Goal: Task Accomplishment & Management: Use online tool/utility

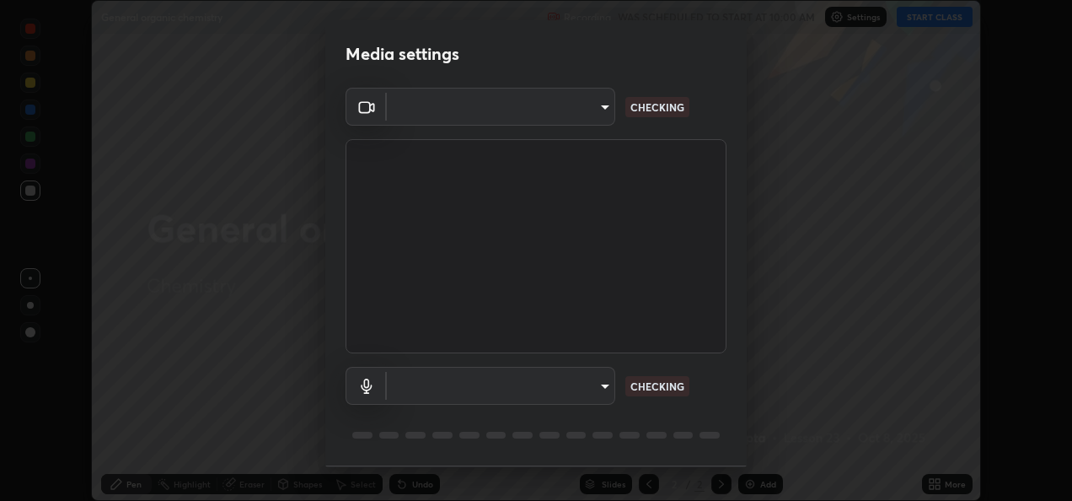
scroll to position [52, 0]
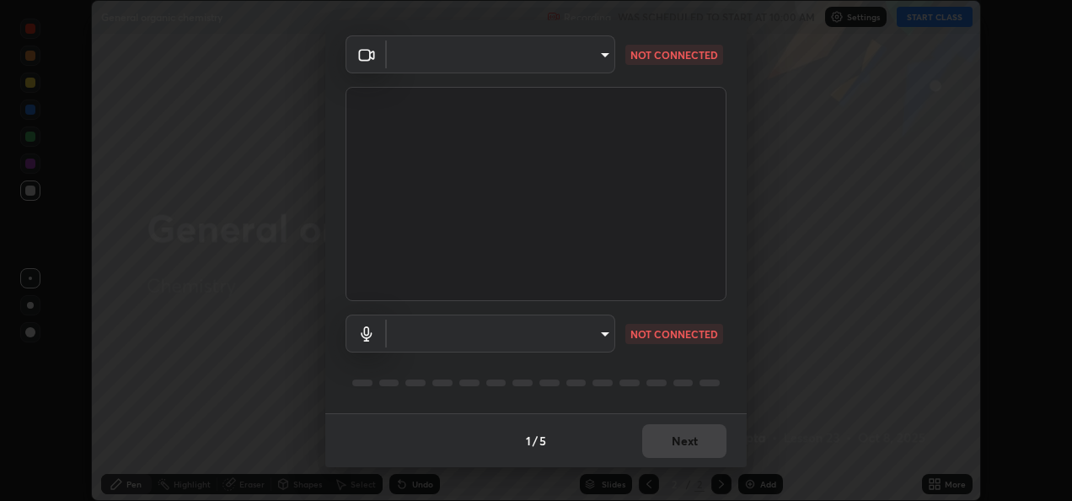
type input "1010a70ba2c5924fba7b64acf4a03138495aa0d116128aede8a824904617c825"
type input "default"
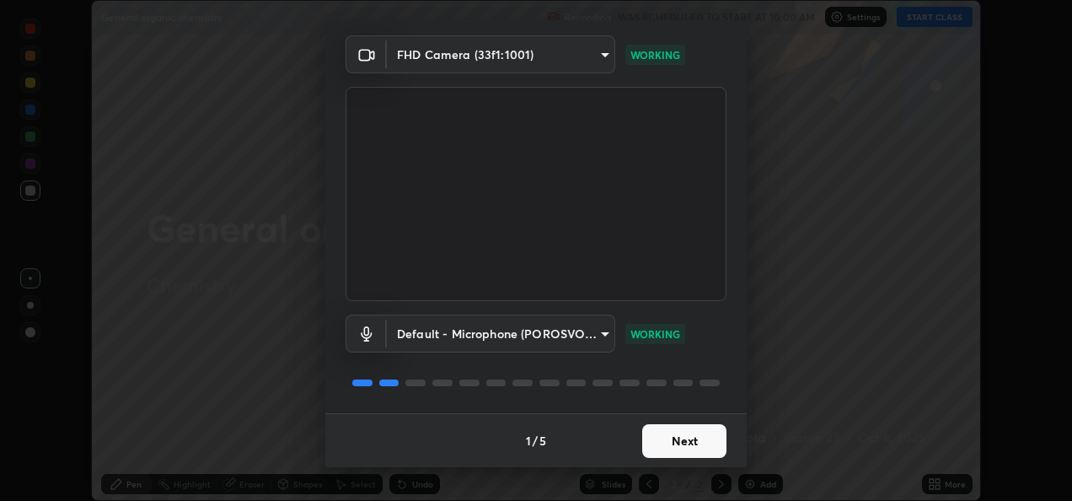
click at [664, 448] on button "Next" at bounding box center [684, 441] width 84 height 34
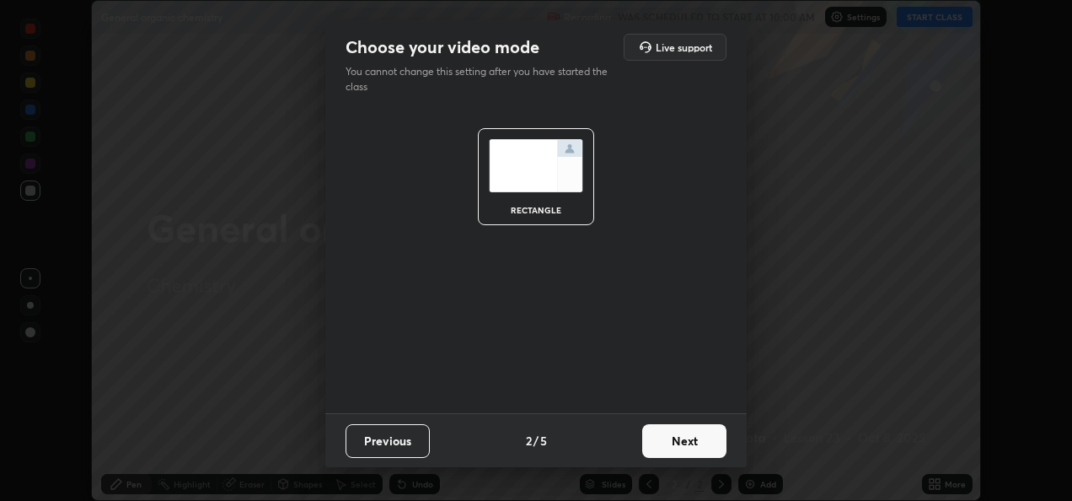
scroll to position [0, 0]
click at [672, 446] on button "Next" at bounding box center [684, 441] width 84 height 34
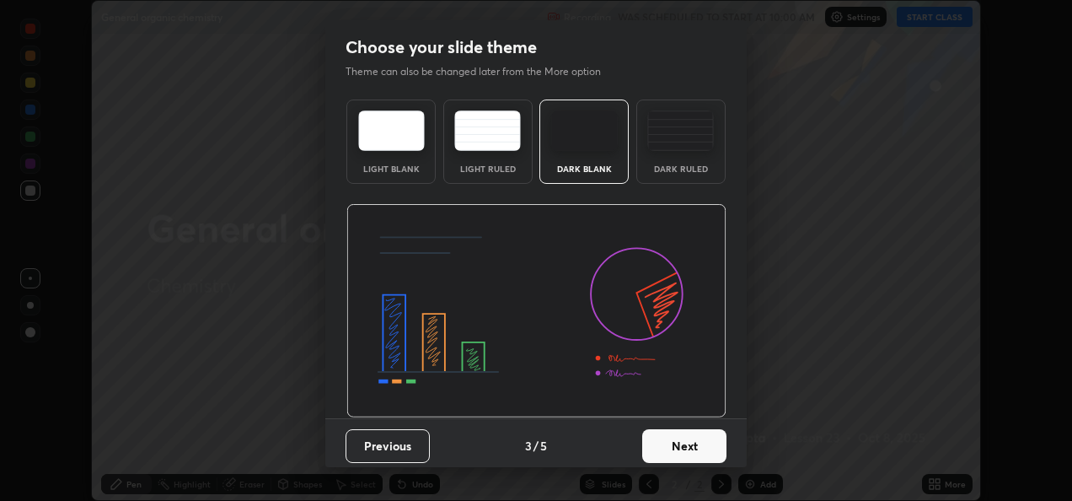
click at [663, 443] on button "Next" at bounding box center [684, 446] width 84 height 34
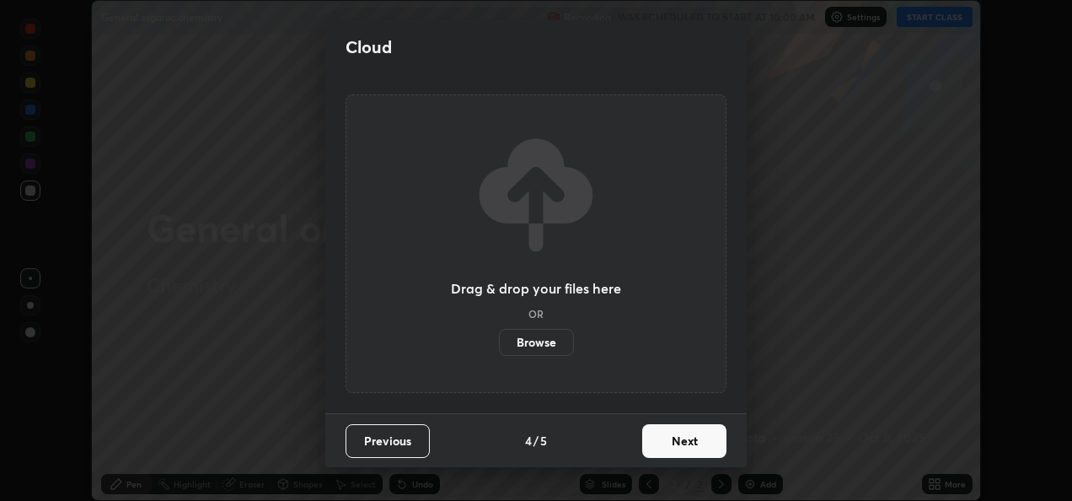
click at [667, 434] on button "Next" at bounding box center [684, 441] width 84 height 34
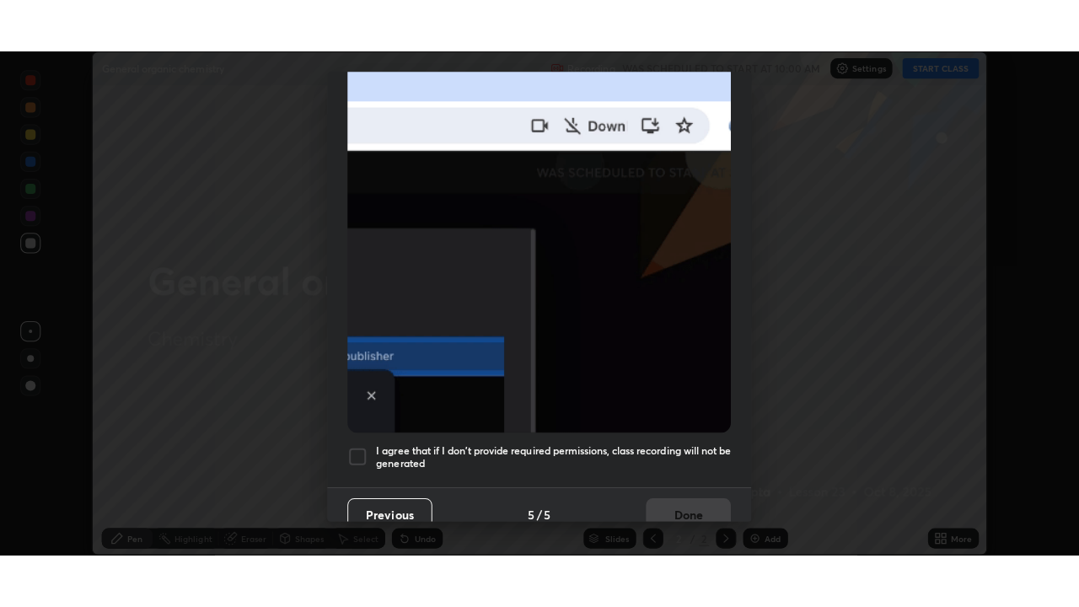
scroll to position [395, 0]
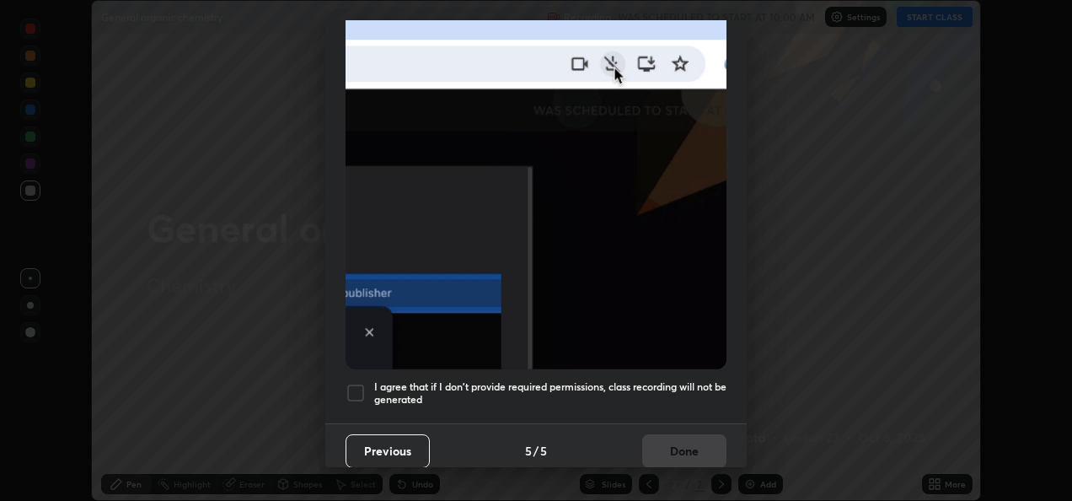
click at [355, 387] on div at bounding box center [356, 393] width 20 height 20
click at [668, 445] on button "Done" at bounding box center [684, 451] width 84 height 34
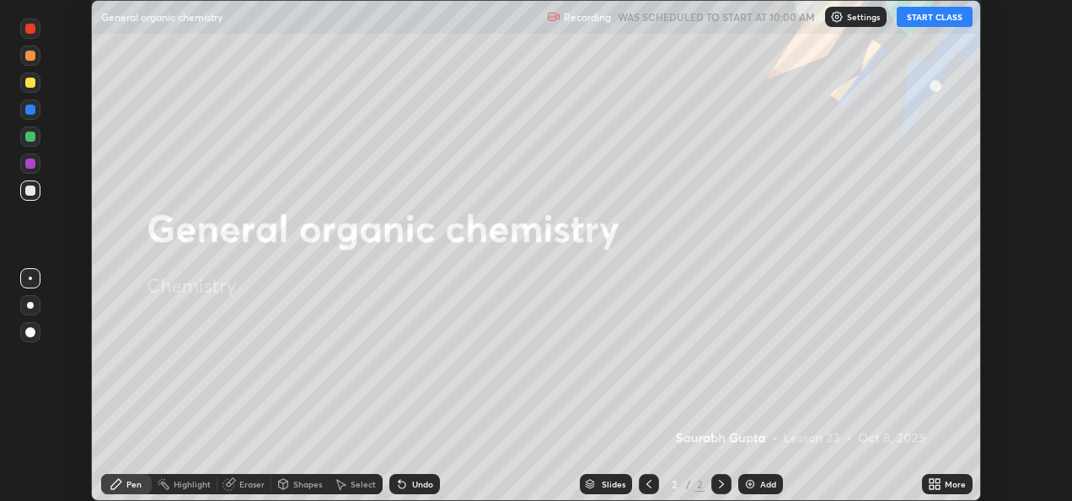
click at [760, 480] on div "Add" at bounding box center [768, 484] width 16 height 8
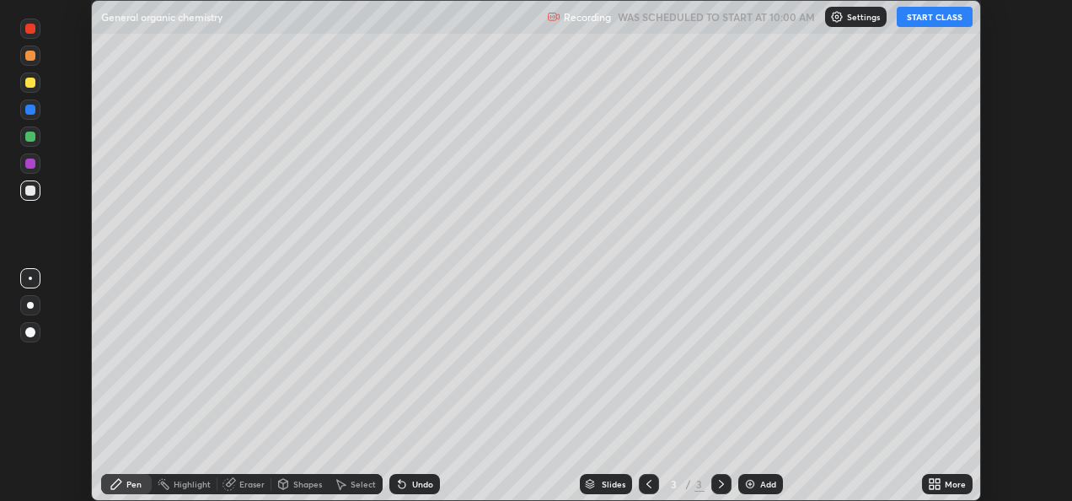
click at [931, 486] on icon at bounding box center [932, 487] width 4 height 4
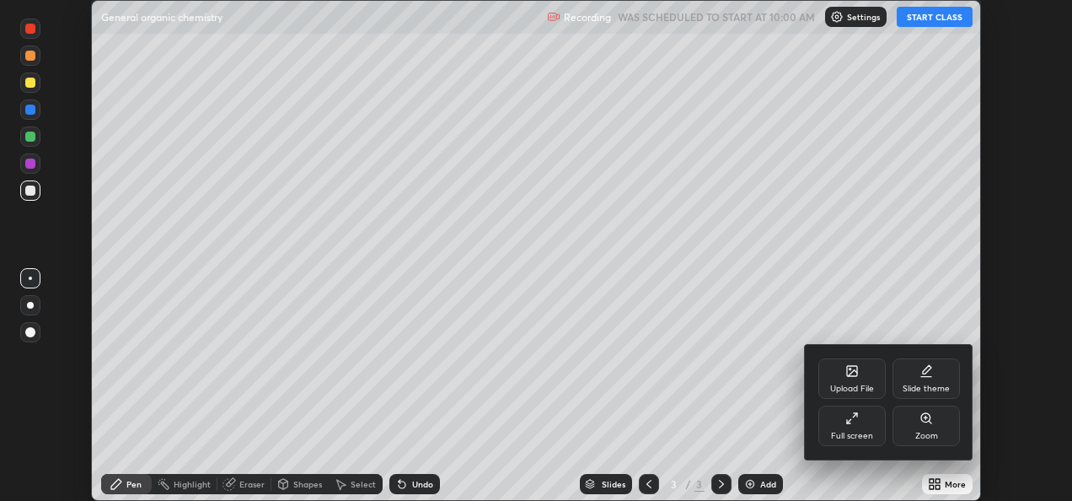
click at [851, 424] on icon at bounding box center [852, 417] width 13 height 13
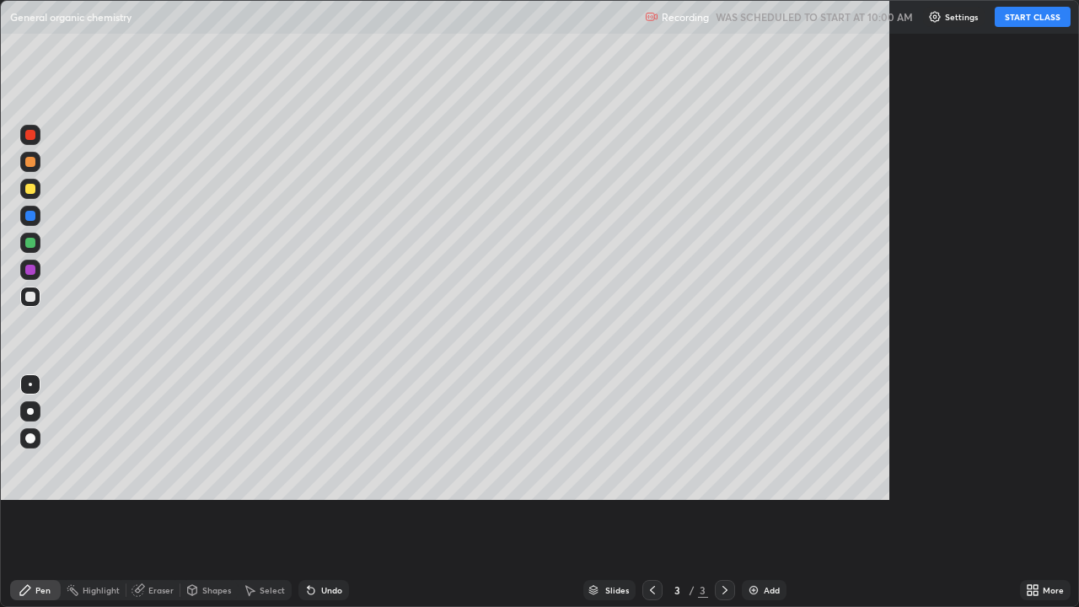
scroll to position [607, 1079]
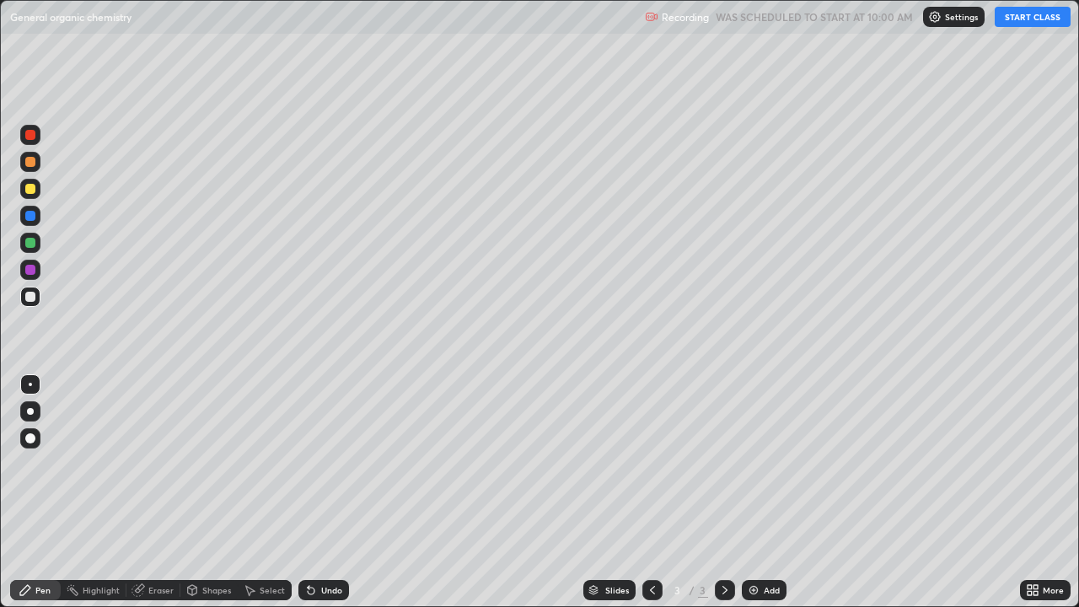
click at [1020, 13] on button "START CLASS" at bounding box center [1033, 17] width 76 height 20
click at [749, 500] on img at bounding box center [753, 589] width 13 height 13
click at [742, 500] on div "Add" at bounding box center [764, 590] width 45 height 20
click at [751, 500] on img at bounding box center [753, 589] width 13 height 13
click at [761, 500] on div "Add" at bounding box center [764, 590] width 45 height 20
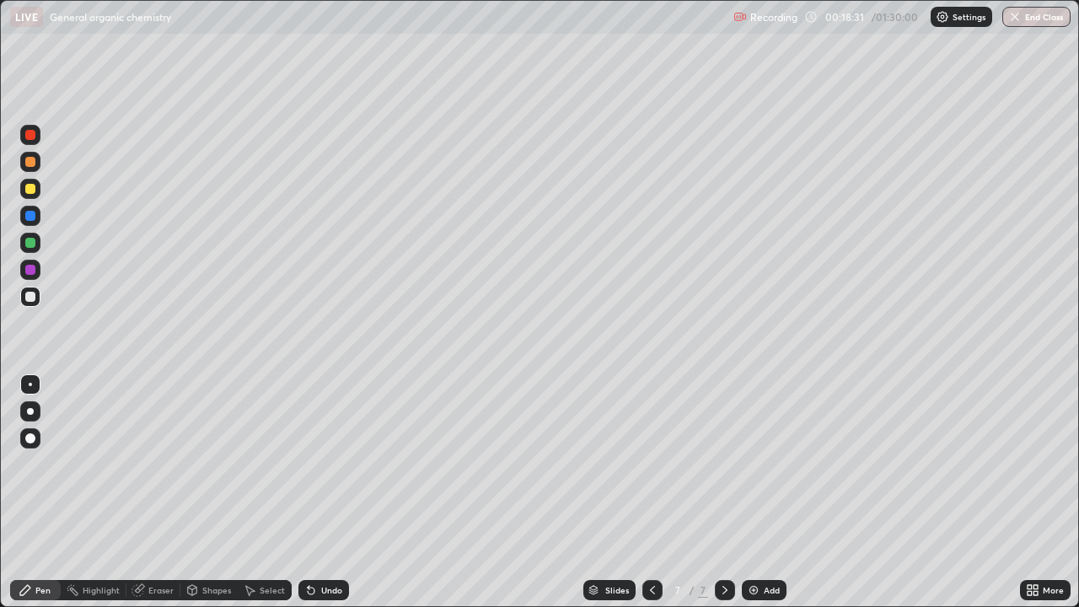
click at [758, 500] on img at bounding box center [753, 589] width 13 height 13
click at [751, 500] on img at bounding box center [753, 589] width 13 height 13
click at [752, 500] on img at bounding box center [753, 589] width 13 height 13
click at [753, 500] on img at bounding box center [753, 589] width 13 height 13
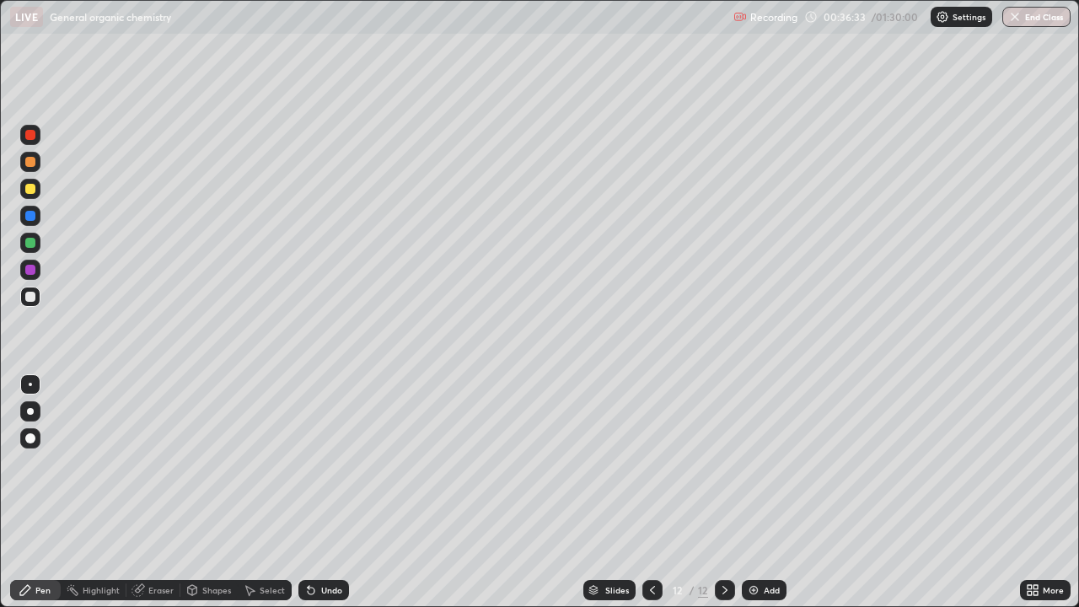
click at [754, 500] on img at bounding box center [753, 589] width 13 height 13
click at [751, 500] on img at bounding box center [753, 589] width 13 height 13
click at [749, 500] on img at bounding box center [753, 589] width 13 height 13
click at [750, 500] on img at bounding box center [753, 589] width 13 height 13
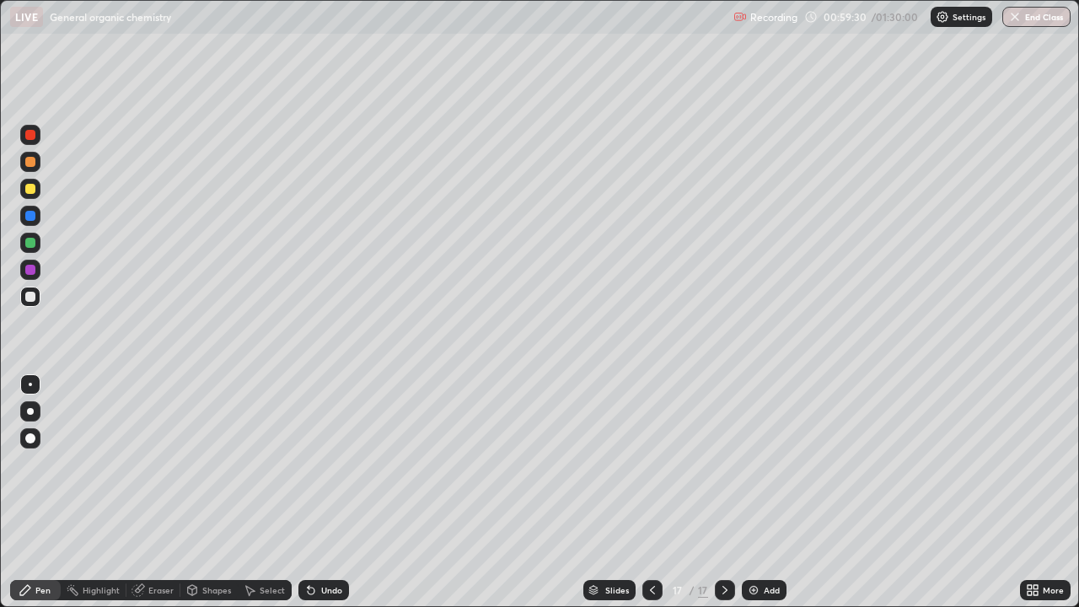
click at [749, 500] on img at bounding box center [753, 589] width 13 height 13
click at [745, 500] on div "Add" at bounding box center [764, 590] width 45 height 20
click at [752, 500] on img at bounding box center [753, 589] width 13 height 13
click at [752, 500] on img at bounding box center [754, 589] width 13 height 13
click at [643, 500] on div at bounding box center [652, 590] width 20 height 20
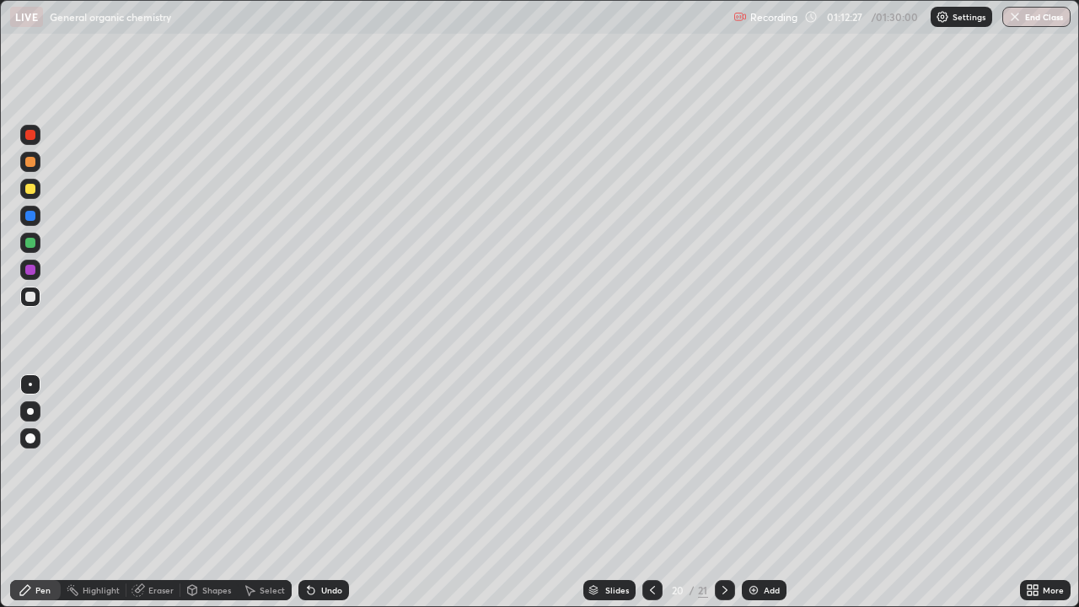
click at [722, 500] on icon at bounding box center [724, 589] width 13 height 13
click at [751, 500] on img at bounding box center [753, 589] width 13 height 13
click at [744, 500] on div "Add" at bounding box center [764, 590] width 45 height 20
click at [750, 500] on img at bounding box center [753, 589] width 13 height 13
click at [757, 500] on img at bounding box center [753, 589] width 13 height 13
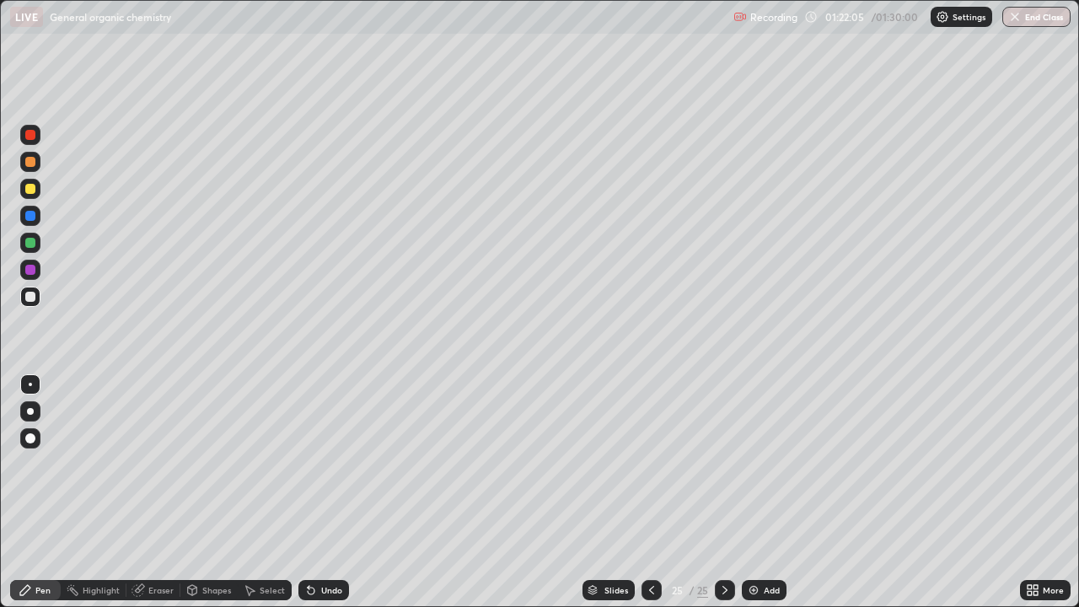
click at [1033, 24] on button "End Class" at bounding box center [1036, 17] width 68 height 20
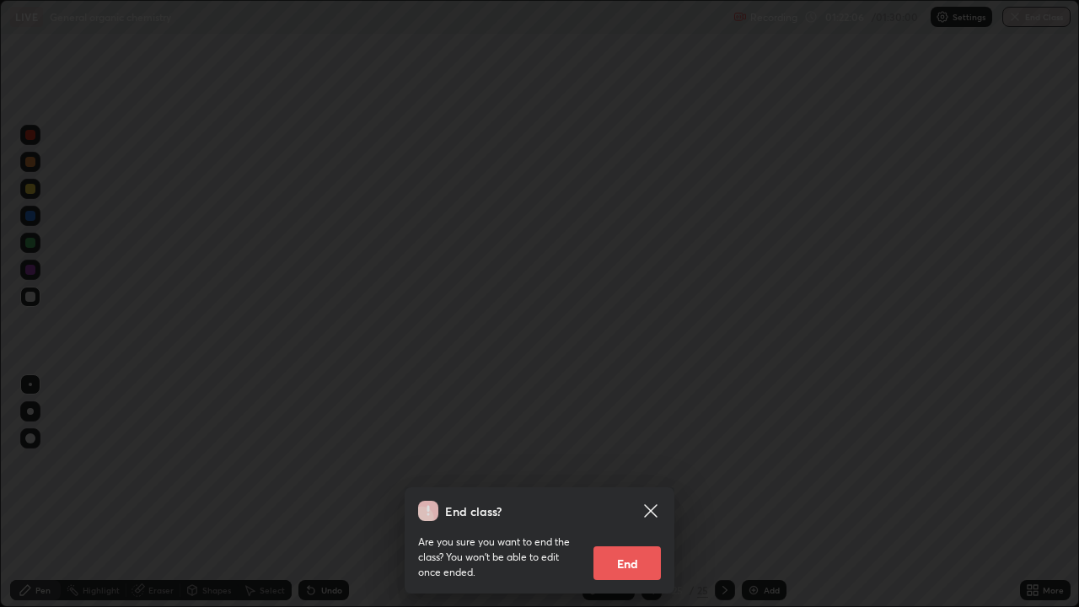
click at [627, 500] on button "End" at bounding box center [626, 563] width 67 height 34
